Goal: Transaction & Acquisition: Download file/media

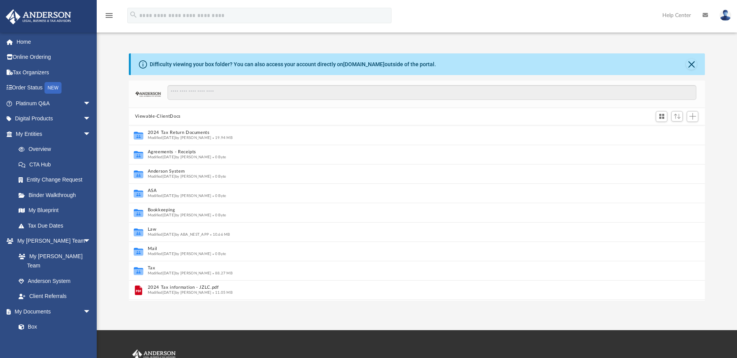
scroll to position [170, 570]
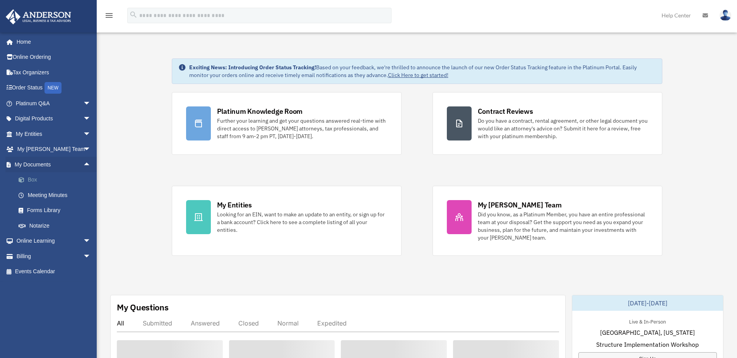
click at [37, 181] on link "Box" at bounding box center [57, 179] width 92 height 15
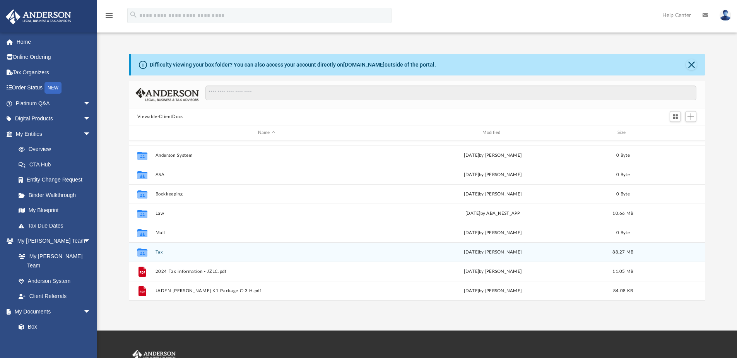
scroll to position [39, 0]
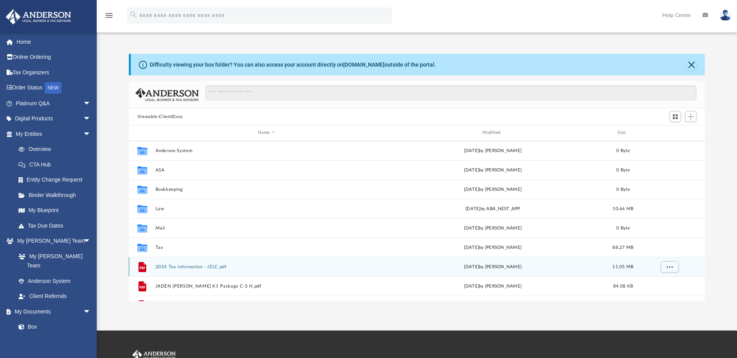
click at [197, 267] on button "2024 Tax information - JZLC.pdf" at bounding box center [266, 266] width 223 height 5
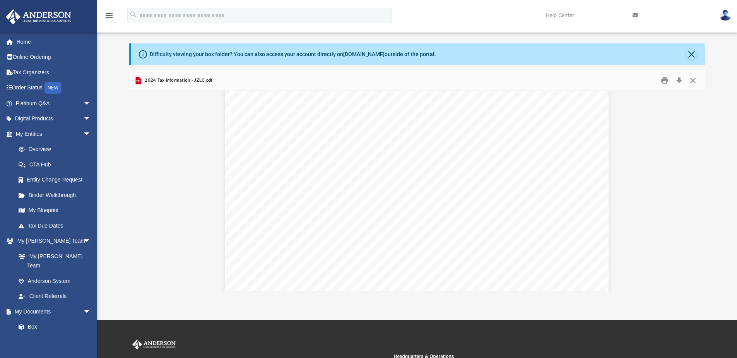
scroll to position [7967, 0]
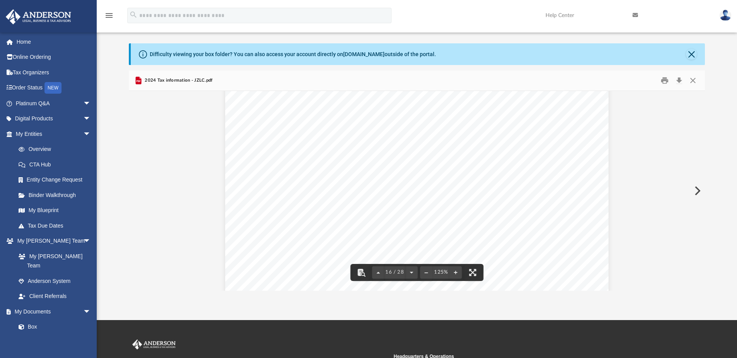
drag, startPoint x: 701, startPoint y: 200, endPoint x: 701, endPoint y: 216, distance: 16.6
click at [701, 216] on div "16 / 28 125%" at bounding box center [417, 191] width 576 height 200
drag, startPoint x: 701, startPoint y: 201, endPoint x: 699, endPoint y: 207, distance: 6.4
click at [699, 207] on div "16 / 28 125%" at bounding box center [417, 191] width 576 height 200
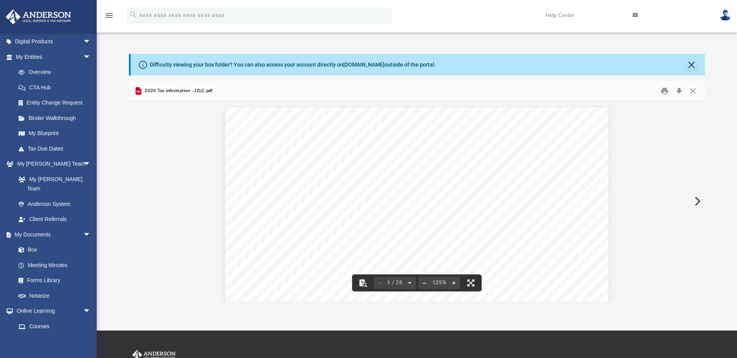
scroll to position [77, 0]
